Goal: Information Seeking & Learning: Learn about a topic

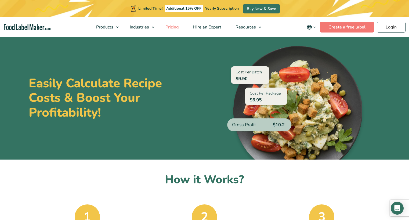
click at [171, 27] on span "Pricing" at bounding box center [172, 27] width 16 height 6
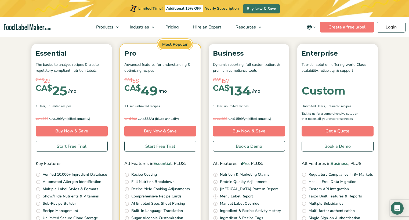
scroll to position [81, 0]
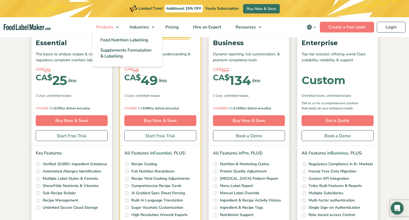
click at [108, 28] on span "Products" at bounding box center [104, 27] width 19 height 6
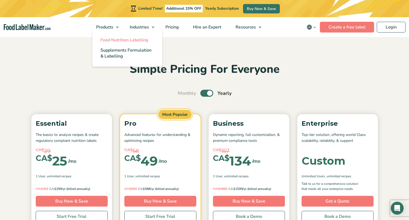
click at [124, 40] on span "Food Nutrition Labelling" at bounding box center [125, 40] width 48 height 6
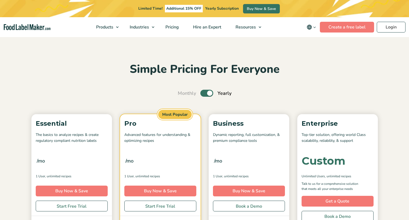
scroll to position [81, 0]
